Goal: Task Accomplishment & Management: Complete application form

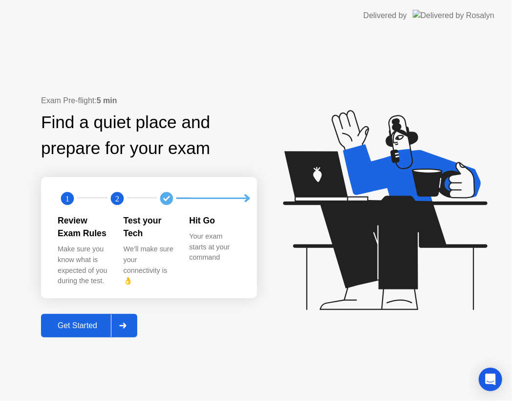
click at [95, 324] on div "Get Started" at bounding box center [77, 325] width 67 height 9
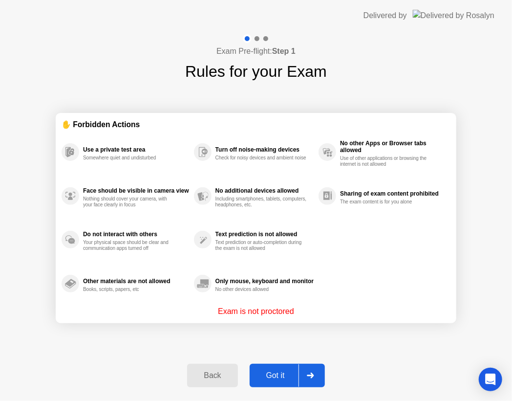
drag, startPoint x: 149, startPoint y: 234, endPoint x: 122, endPoint y: 230, distance: 26.6
click at [122, 230] on div "Do not interact with others Your physical space should be clear and communicati…" at bounding box center [136, 239] width 106 height 23
drag, startPoint x: 355, startPoint y: 143, endPoint x: 388, endPoint y: 142, distance: 32.3
click at [388, 142] on div "No other Apps or Browser tabs allowed" at bounding box center [393, 147] width 106 height 14
click at [282, 376] on div "Got it" at bounding box center [276, 375] width 46 height 9
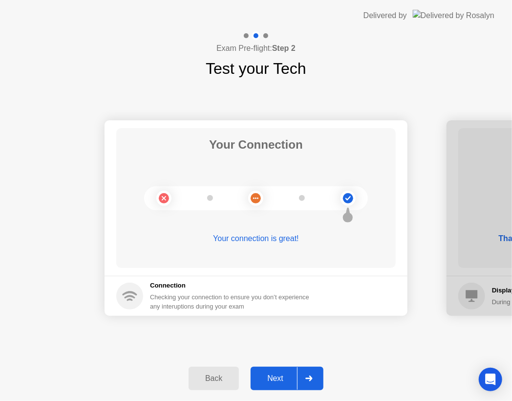
click at [290, 378] on div "Next" at bounding box center [276, 378] width 44 height 9
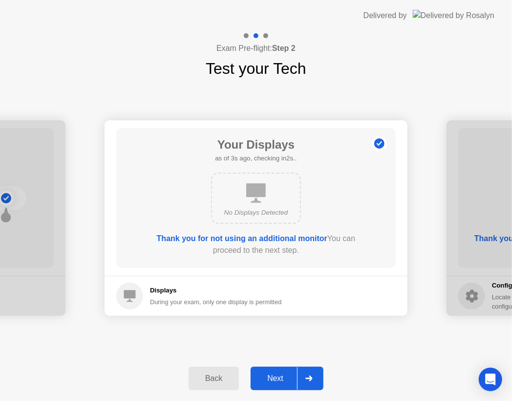
click at [129, 292] on icon at bounding box center [130, 296] width 12 height 12
click at [208, 236] on b "Thank you for not using an additional monitor" at bounding box center [242, 238] width 171 height 8
click at [279, 379] on div "Next" at bounding box center [276, 378] width 44 height 9
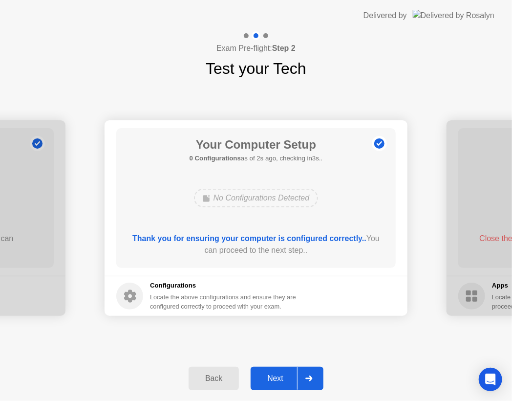
click at [220, 382] on div "Back" at bounding box center [214, 378] width 44 height 9
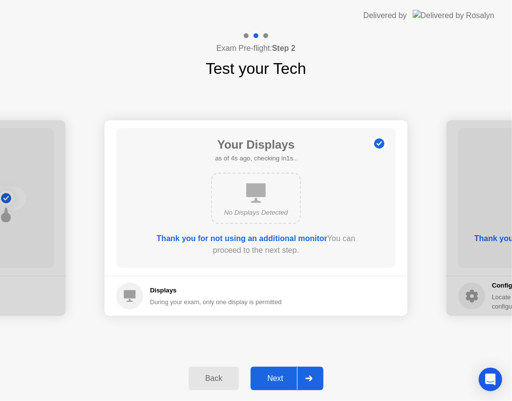
click at [277, 382] on div "Next" at bounding box center [276, 378] width 44 height 9
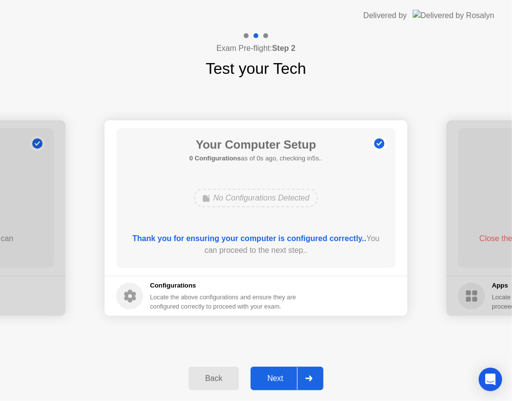
click at [272, 381] on div "Next" at bounding box center [276, 378] width 44 height 9
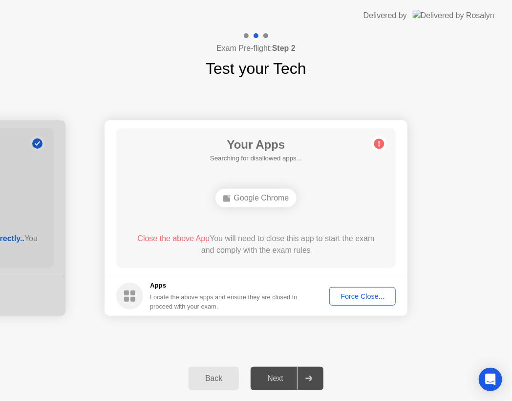
click at [220, 380] on div "Back" at bounding box center [214, 378] width 44 height 9
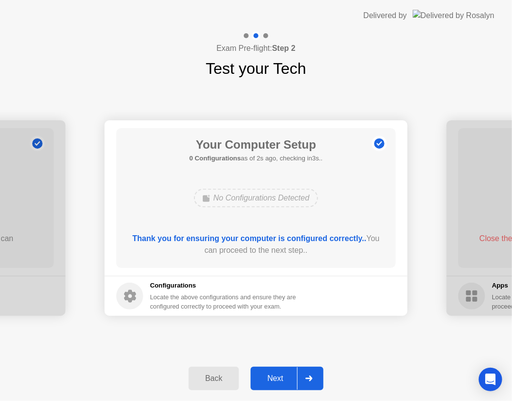
click at [286, 380] on div "Next" at bounding box center [276, 378] width 44 height 9
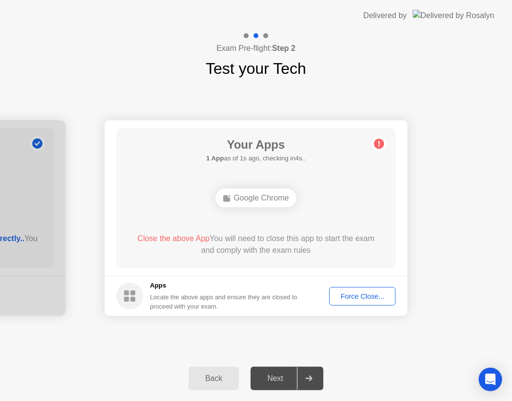
click at [252, 198] on div "Google Chrome" at bounding box center [257, 198] width 82 height 19
click at [359, 286] on footer "Apps Locate the above apps and ensure they are closed to proceed with your exam…" at bounding box center [256, 296] width 303 height 40
click at [359, 298] on div "Force Close..." at bounding box center [363, 296] width 60 height 8
click at [264, 196] on div "Google Chrome" at bounding box center [257, 198] width 82 height 19
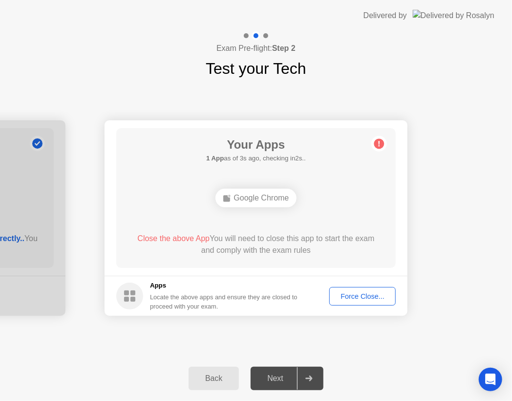
click at [365, 293] on div "Force Close..." at bounding box center [363, 296] width 60 height 8
click at [355, 302] on button "Force Close..." at bounding box center [363, 296] width 66 height 19
click at [248, 196] on div "Google Chrome" at bounding box center [257, 198] width 82 height 19
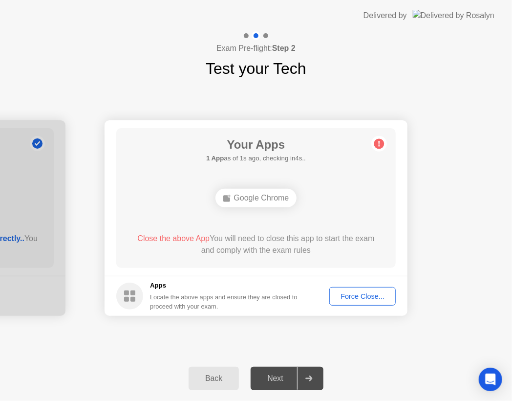
click at [132, 297] on rect at bounding box center [133, 299] width 5 height 5
click at [271, 380] on div "Next" at bounding box center [276, 378] width 44 height 9
click at [381, 142] on circle at bounding box center [379, 144] width 10 height 10
click at [195, 333] on div "Your Connection Your connection is great! Connection Checking your connection t…" at bounding box center [256, 218] width 512 height 276
click at [373, 293] on div "Force Close..." at bounding box center [363, 296] width 60 height 8
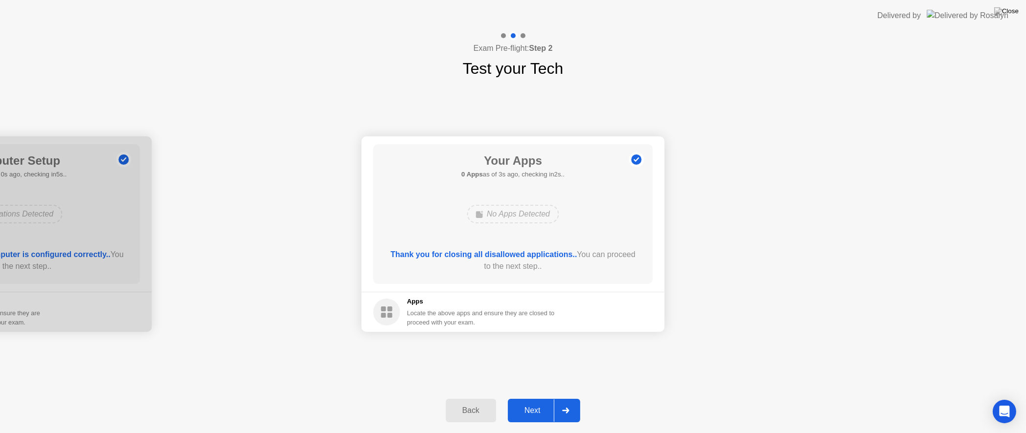
click at [540, 405] on div "Next" at bounding box center [533, 410] width 44 height 9
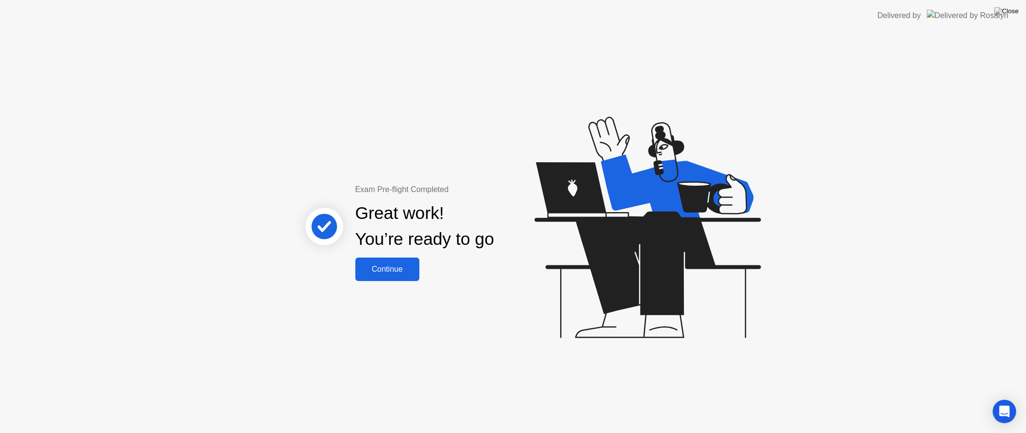
click at [397, 266] on div "Continue" at bounding box center [387, 269] width 58 height 9
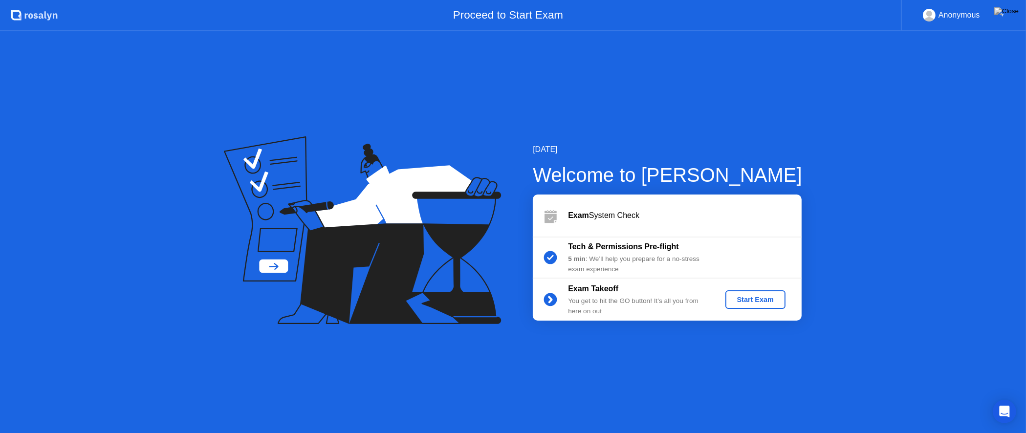
click at [740, 298] on div "Start Exam" at bounding box center [755, 300] width 52 height 8
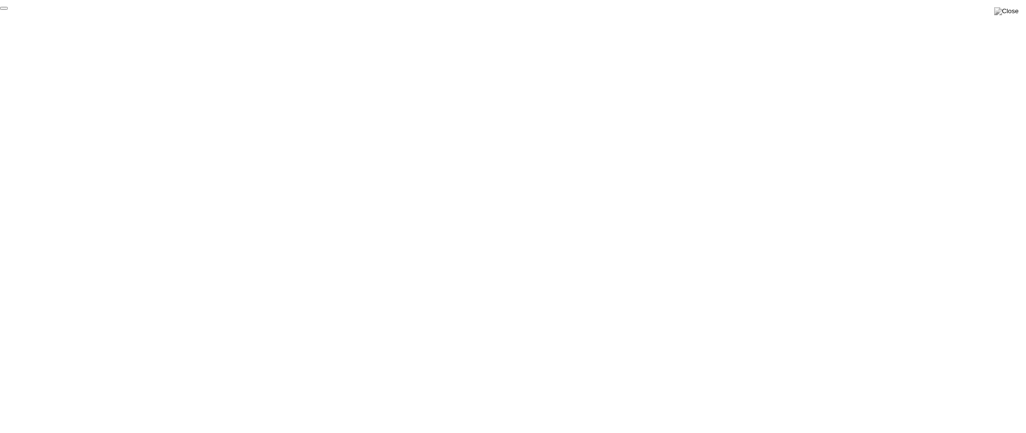
click div "End Proctoring Session"
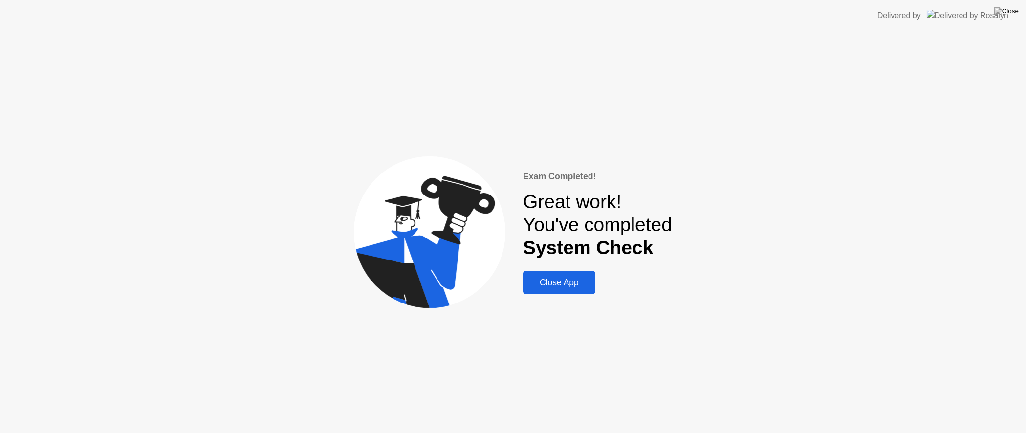
click at [579, 286] on div "Close App" at bounding box center [559, 283] width 66 height 10
